Goal: Task Accomplishment & Management: Complete application form

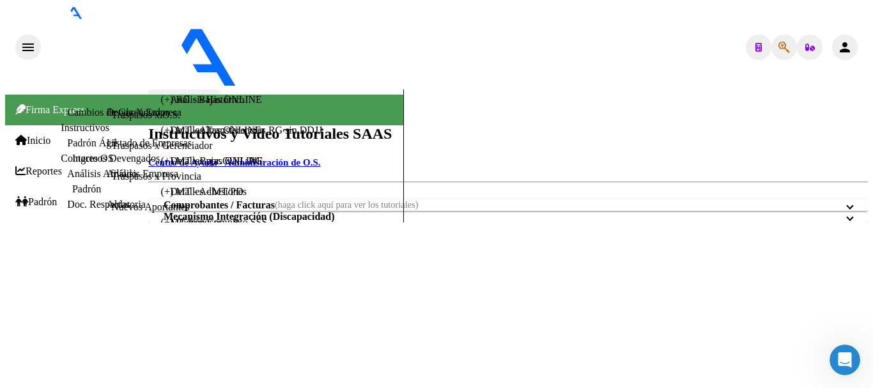
click at [47, 196] on span "Padrón" at bounding box center [36, 202] width 42 height 12
click at [67, 179] on link "Análisis Afiliado" at bounding box center [102, 173] width 70 height 11
click at [73, 179] on link "Análisis Afiliado" at bounding box center [102, 173] width 70 height 11
click at [42, 196] on span "Padrón" at bounding box center [36, 202] width 42 height 12
click at [38, 196] on span "Padrón" at bounding box center [36, 202] width 42 height 12
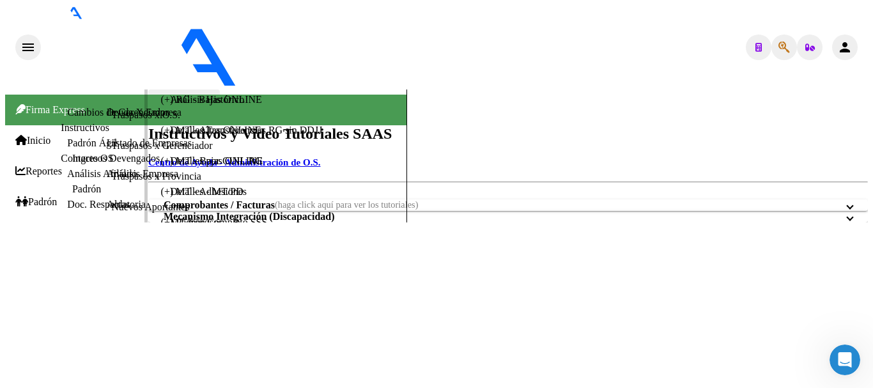
click at [67, 179] on link "Análisis Afiliado" at bounding box center [102, 173] width 70 height 11
click at [702, 125] on h2 "Instructivos y Video Tutoriales SAAS" at bounding box center [508, 133] width 720 height 17
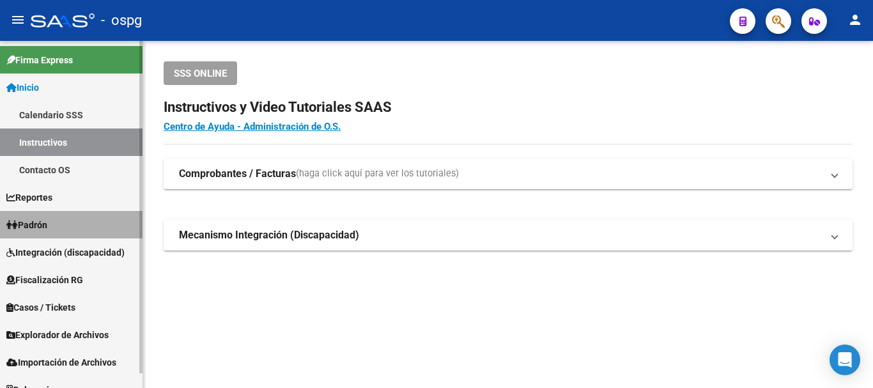
click at [41, 220] on span "Padrón" at bounding box center [26, 225] width 41 height 14
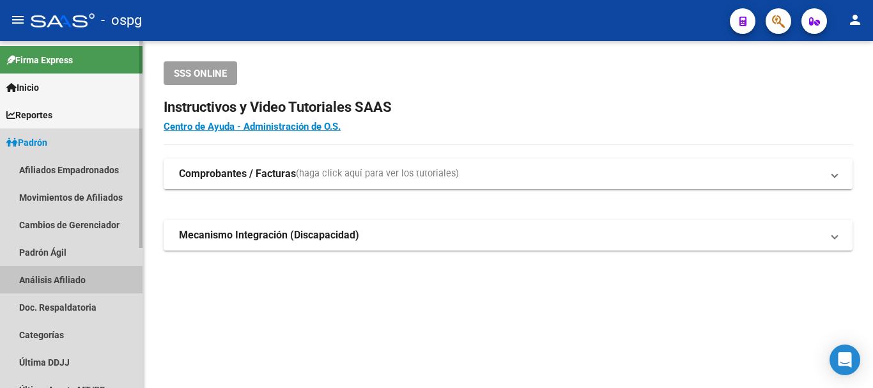
click at [57, 279] on link "Análisis Afiliado" at bounding box center [71, 279] width 143 height 27
click at [59, 279] on link "Análisis Afiliado" at bounding box center [71, 279] width 143 height 27
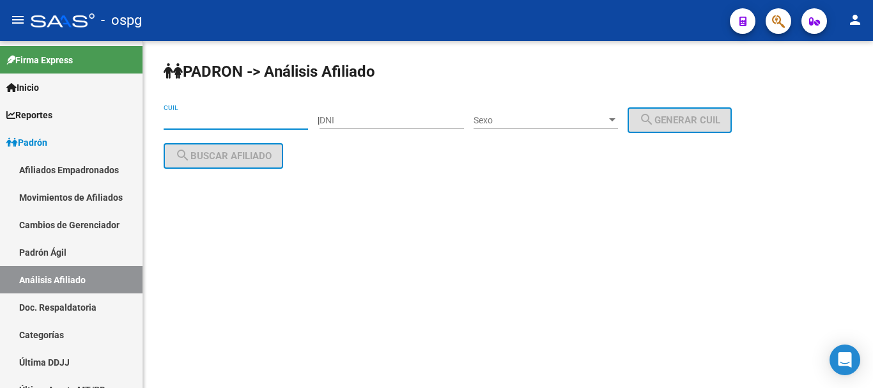
click at [267, 120] on input "CUIL" at bounding box center [236, 120] width 144 height 11
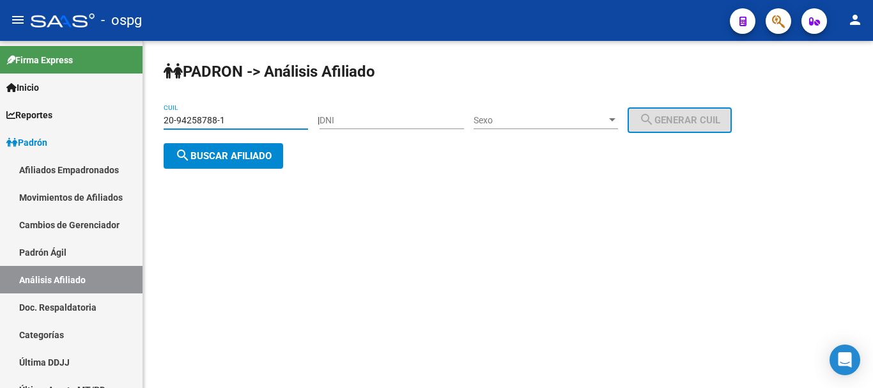
type input "20-94258788-1"
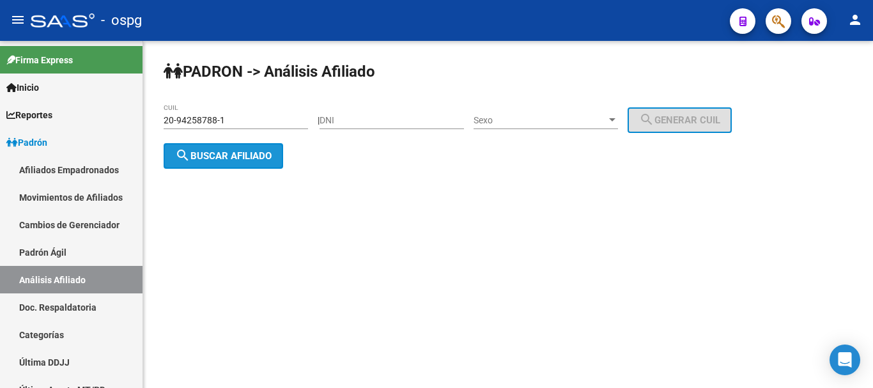
click at [242, 145] on button "search Buscar afiliado" at bounding box center [224, 156] width 120 height 26
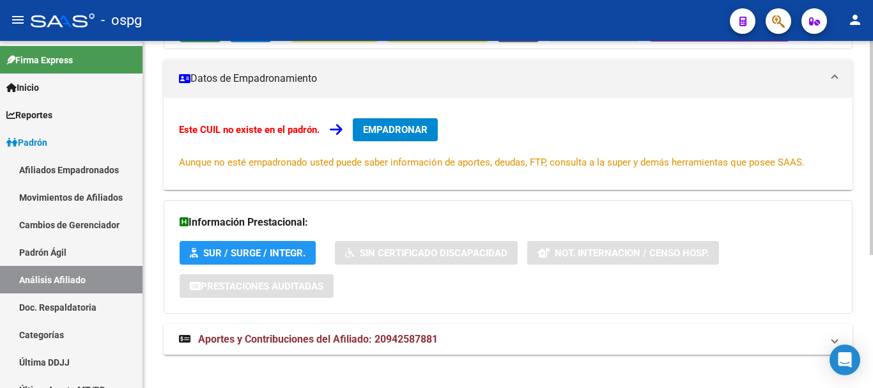
scroll to position [216, 0]
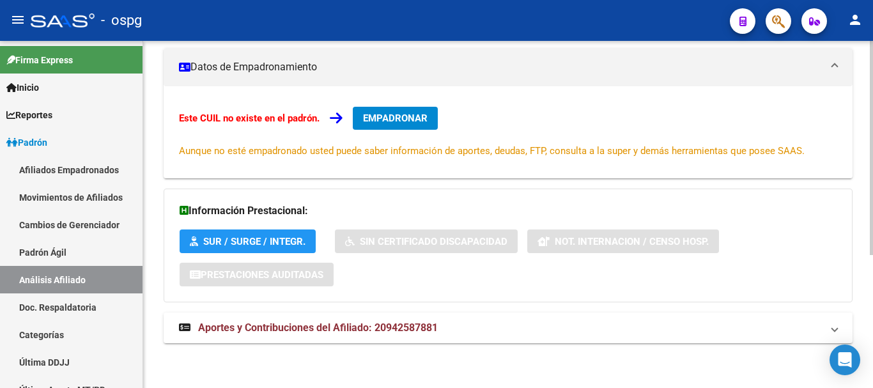
click at [858, 259] on div "PADRON -> Análisis Afiliado Cambiar Afiliado 20-94258788-1 CUIL DATOS ARCA: REY…" at bounding box center [509, 106] width 733 height 563
click at [306, 326] on span "Aportes y Contribuciones del Afiliado: 20942587881" at bounding box center [318, 327] width 240 height 12
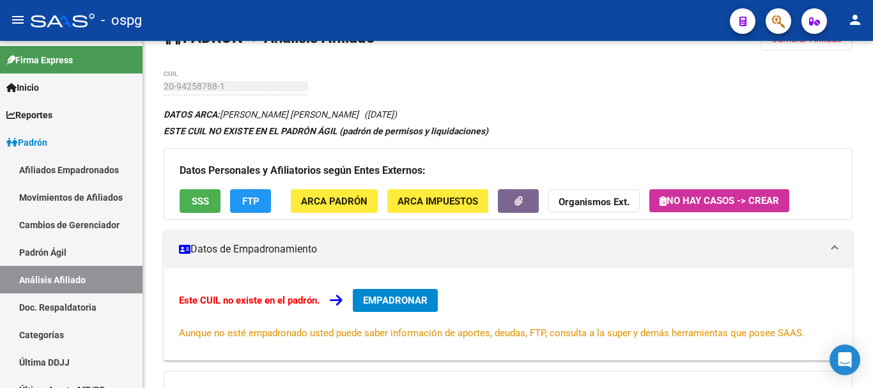
scroll to position [109, 0]
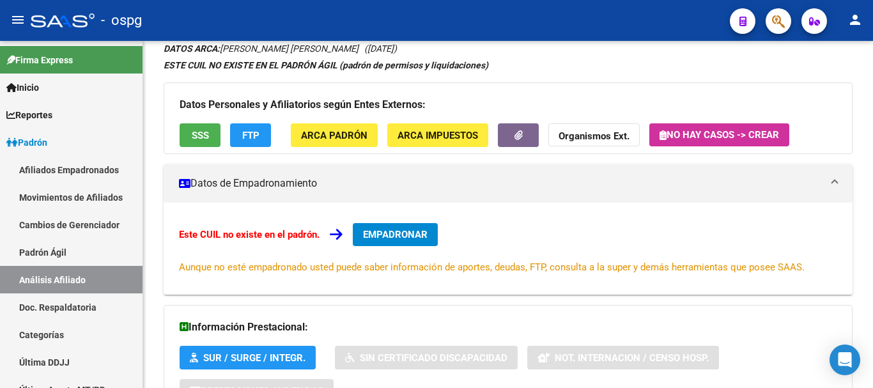
click at [867, 109] on div "PADRON -> Análisis Afiliado Cambiar Afiliado 20-94258788-1 CUIL DATOS ARCA: REY…" at bounding box center [509, 358] width 733 height 835
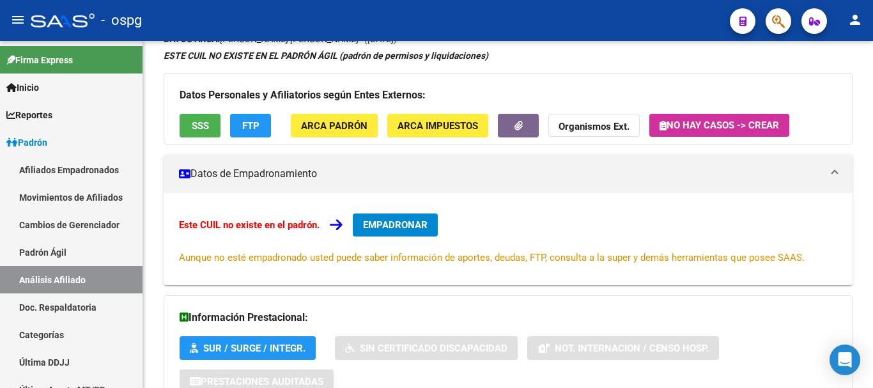
click at [402, 226] on span "EMPADRONAR" at bounding box center [395, 225] width 65 height 12
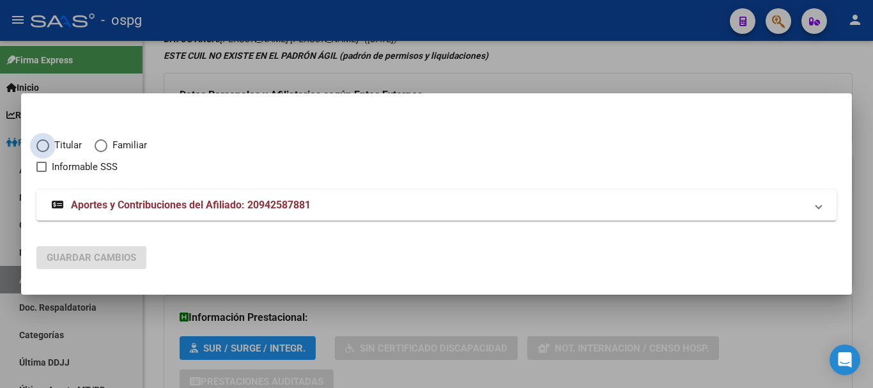
click at [42, 143] on span "Elija una opción" at bounding box center [42, 145] width 13 height 13
click at [42, 143] on input "Titular" at bounding box center [42, 145] width 13 height 13
radio input "true"
checkbox input "true"
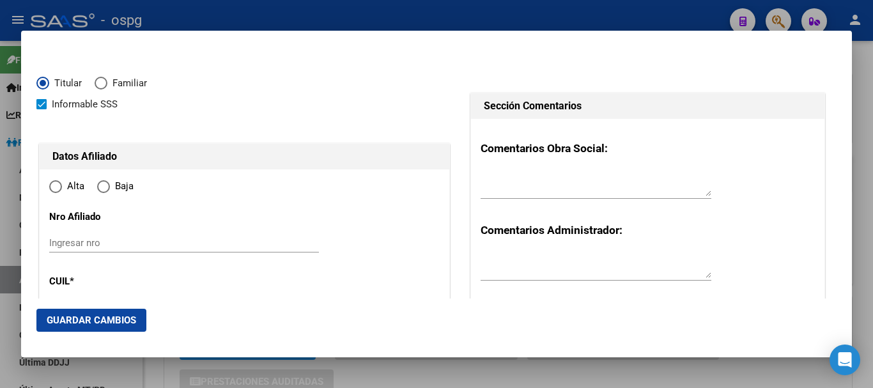
type input "20-94258788-1"
type input "94258788"
type input "REYMUNDO TAMANI JOSE ELIAS"
type input "1983-06-18"
type input "VILLA SARMIENTO"
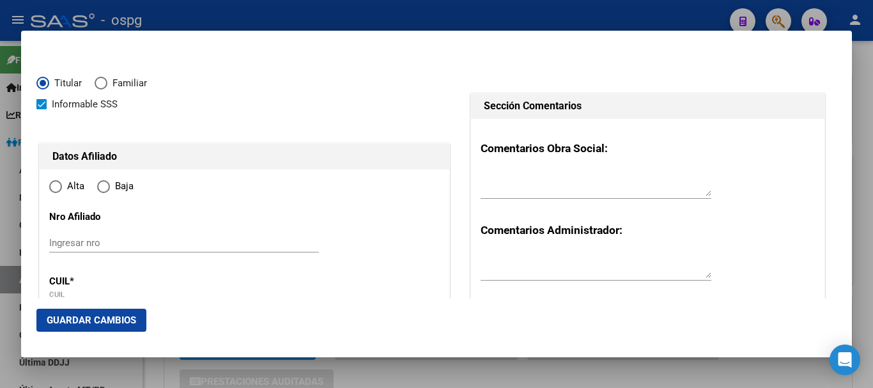
type input "1706"
type input "GELLY Y OBES"
type input "1212"
radio input "true"
type input "VILLA SARMIENTO"
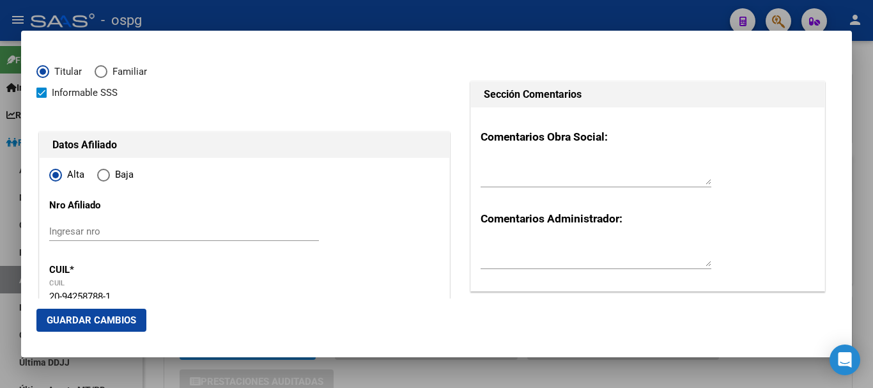
scroll to position [0, 0]
